Goal: Navigation & Orientation: Find specific page/section

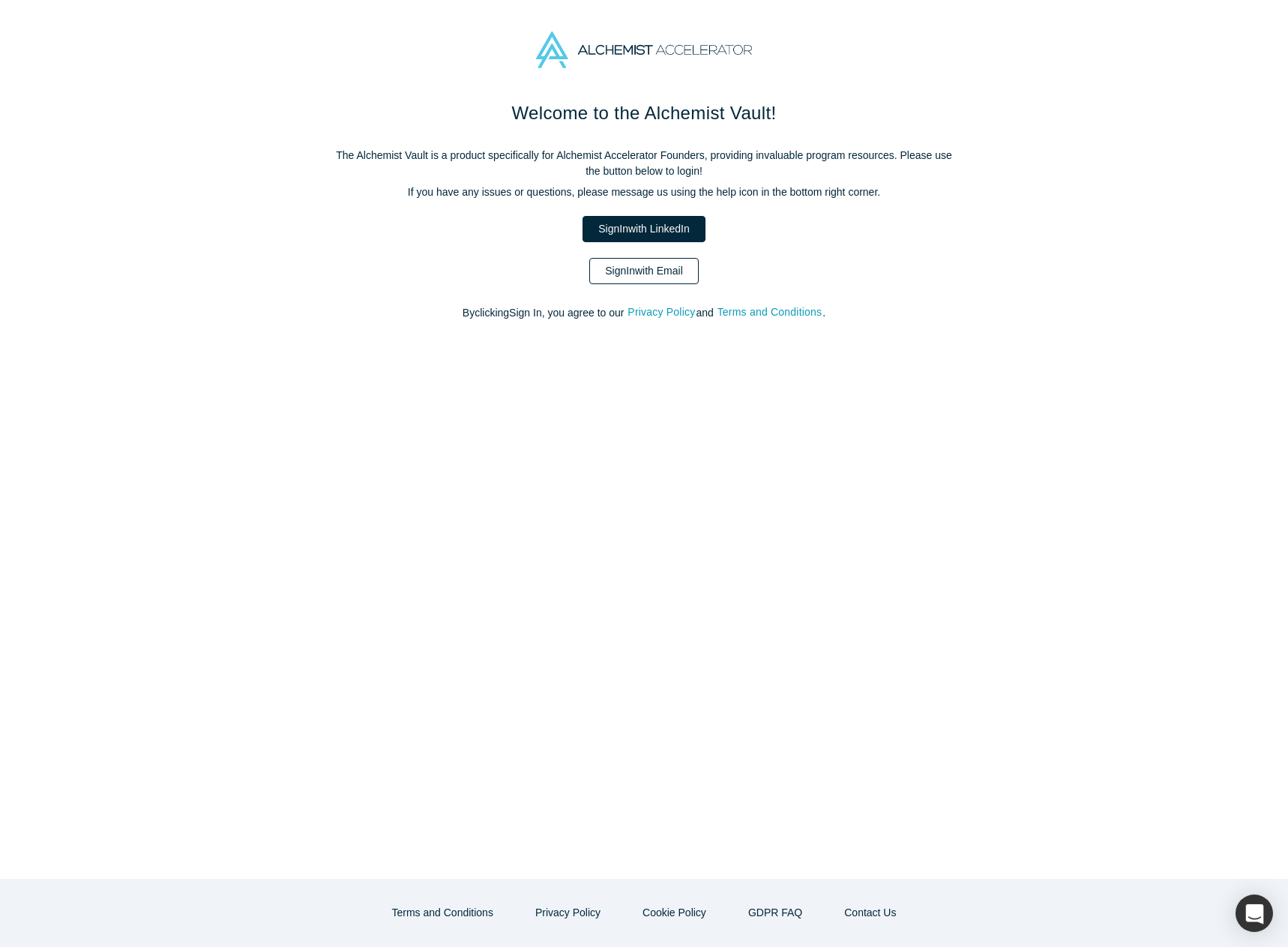
click at [646, 279] on link "Sign In with Email" at bounding box center [644, 271] width 110 height 26
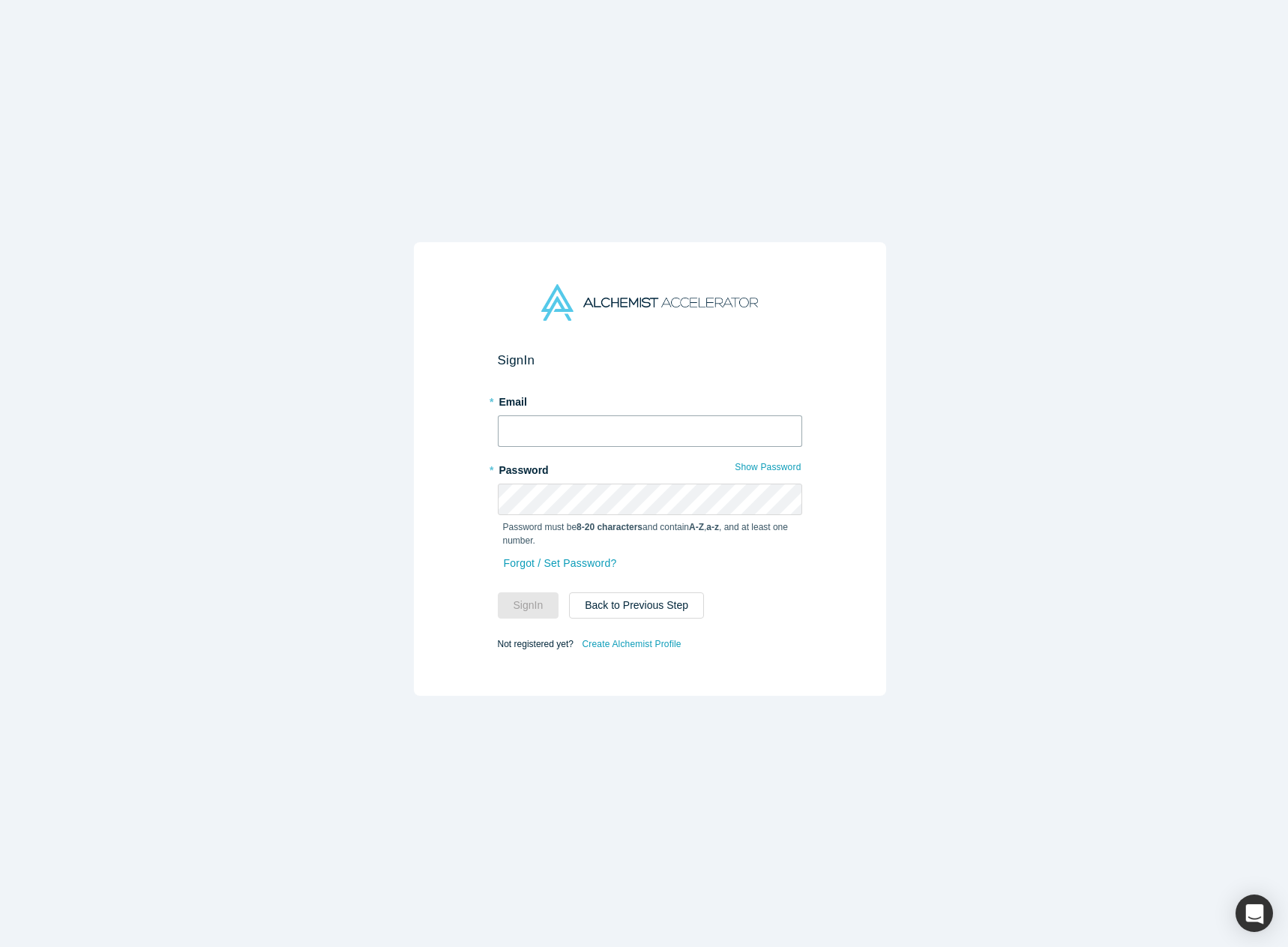
type input "[PERSON_NAME][EMAIL_ADDRESS][DOMAIN_NAME]"
click at [599, 417] on input "[PERSON_NAME][EMAIL_ADDRESS][DOMAIN_NAME]" at bounding box center [650, 431] width 304 height 32
click at [526, 617] on form "Sign In * Email [PERSON_NAME][EMAIL_ADDRESS][DOMAIN_NAME] * Password Show Passw…" at bounding box center [650, 502] width 304 height 301
click at [526, 605] on button "Sign In" at bounding box center [529, 605] width 62 height 26
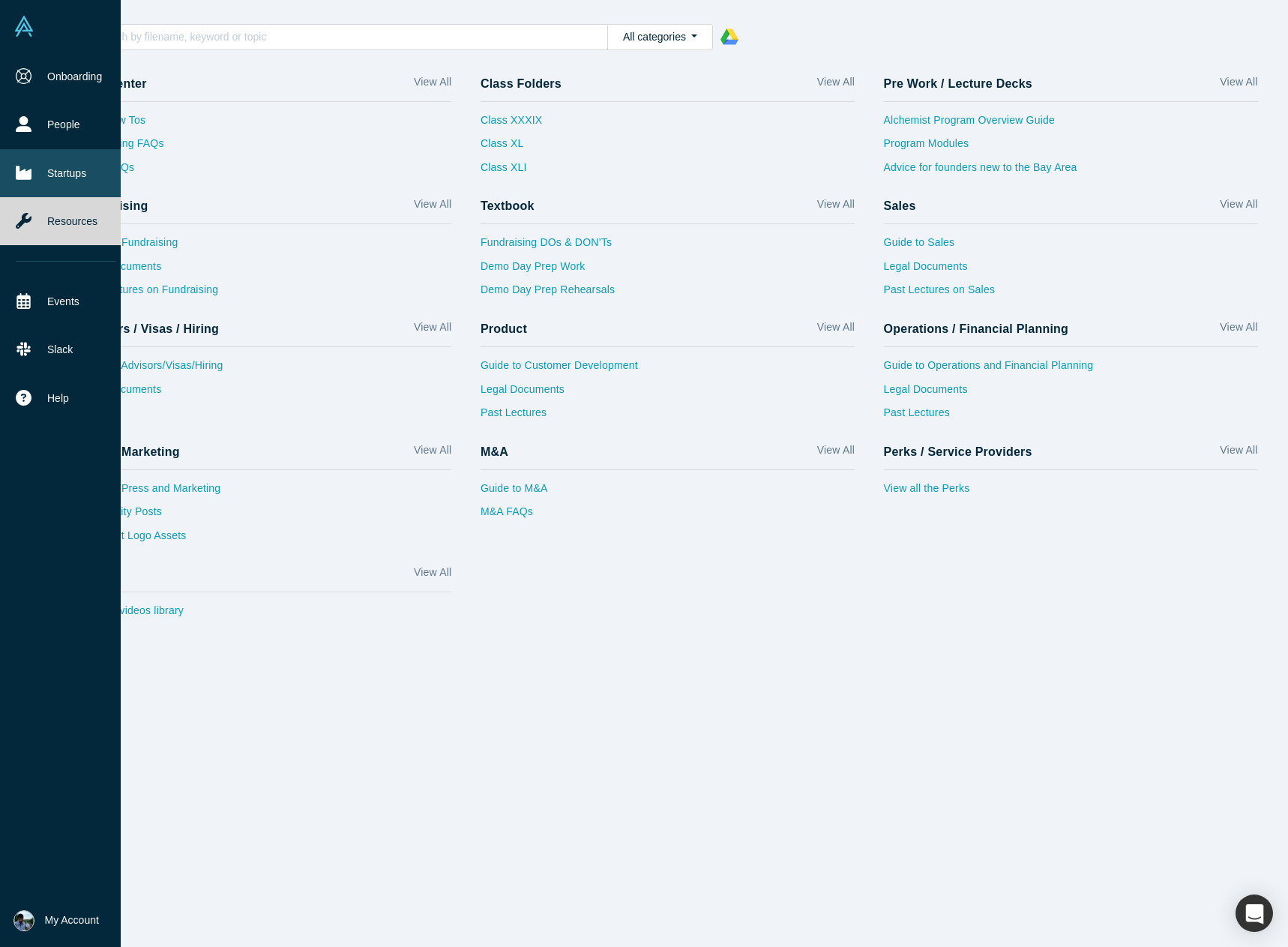
click at [65, 172] on link "Startups" at bounding box center [66, 173] width 132 height 48
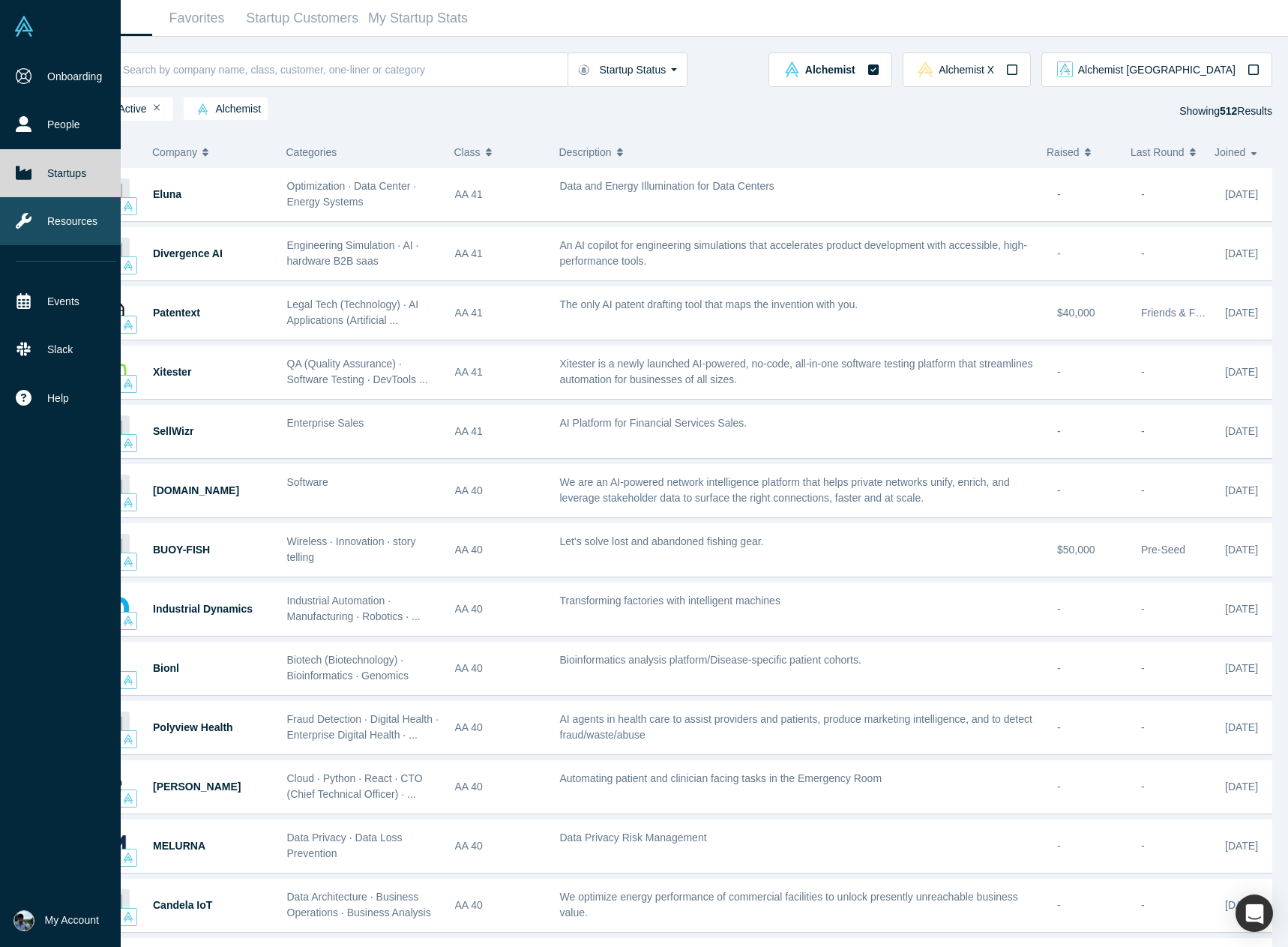
click at [92, 226] on link "Resources" at bounding box center [66, 221] width 132 height 48
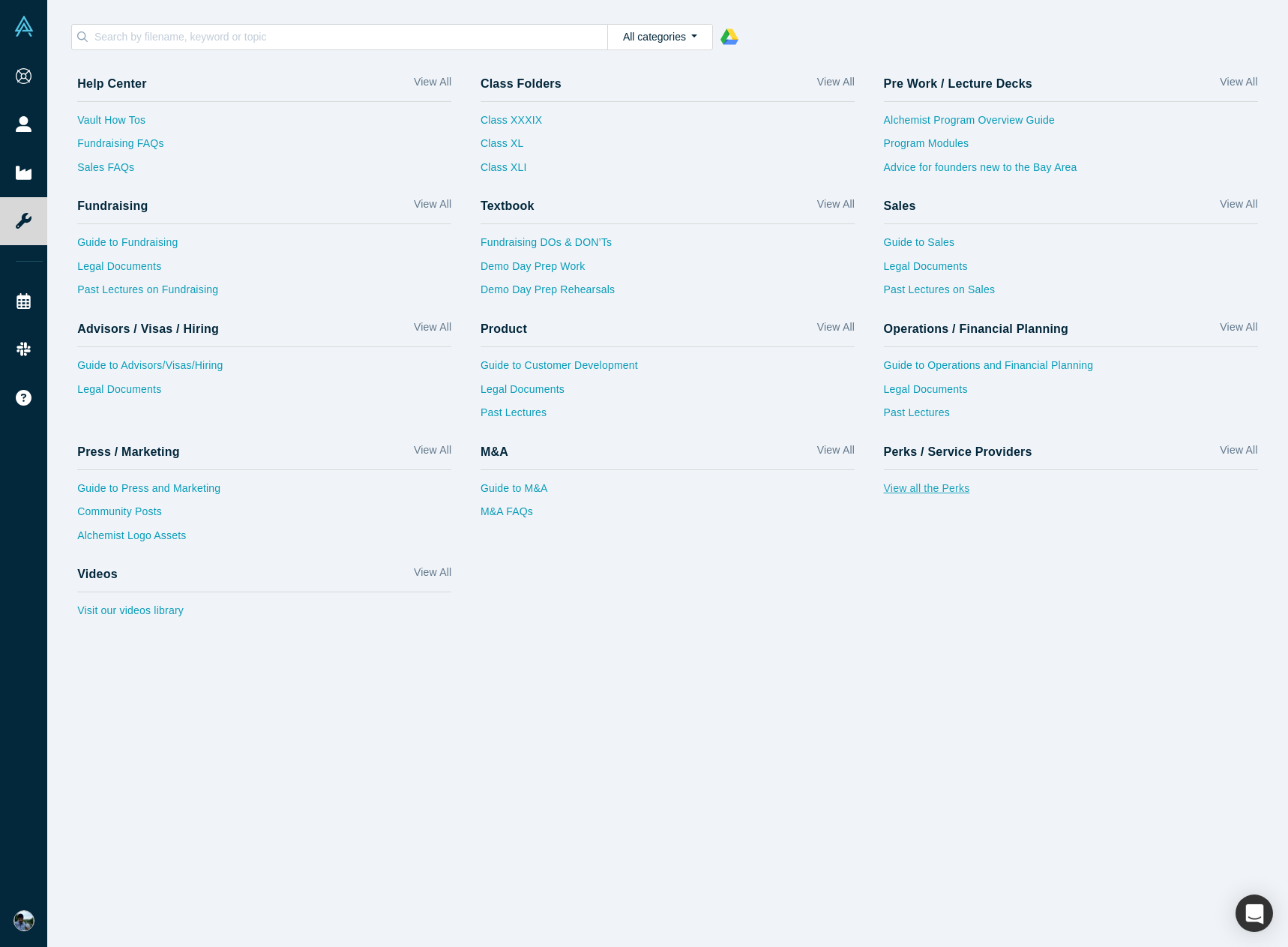
click at [956, 489] on link "View all the Perks" at bounding box center [1071, 493] width 374 height 24
